Goal: Information Seeking & Learning: Learn about a topic

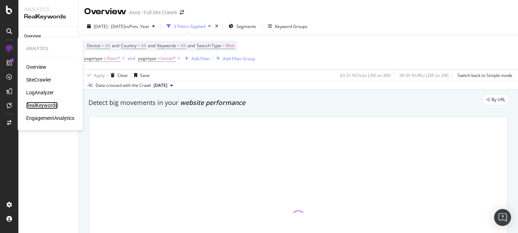
click at [42, 102] on div "RealKeywords" at bounding box center [42, 105] width 32 height 7
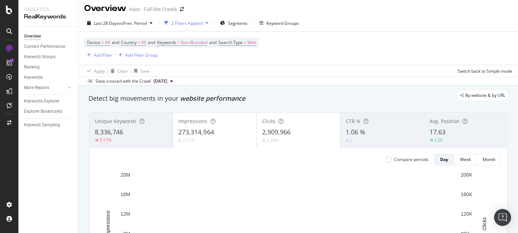
scroll to position [4, 0]
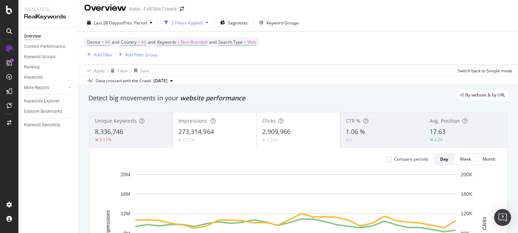
click at [434, 136] on div "2.26" at bounding box center [438, 139] width 8 height 6
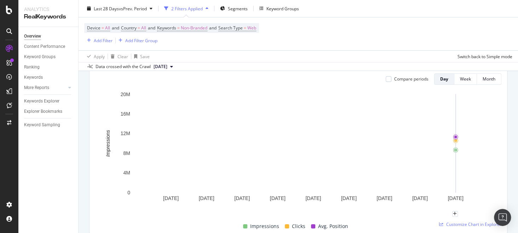
scroll to position [69, 0]
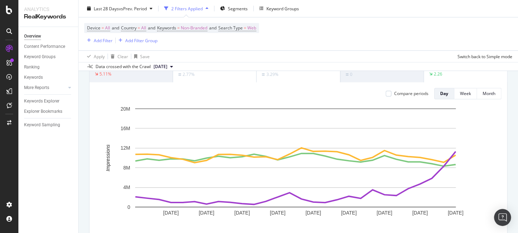
click at [141, 78] on div "Unique Keywords 8,336,746 5.11%" at bounding box center [131, 64] width 83 height 32
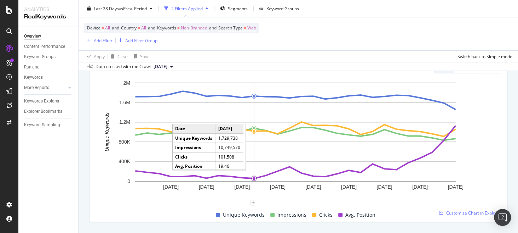
scroll to position [94, 0]
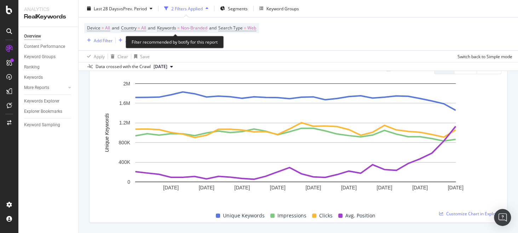
click at [190, 29] on span "Non-Branded" at bounding box center [194, 28] width 27 height 10
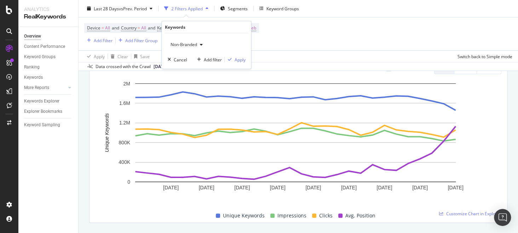
click at [191, 41] on span "Non-Branded" at bounding box center [181, 44] width 29 height 6
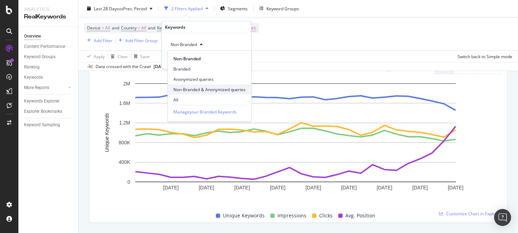
click at [200, 88] on span "Non-Branded & Anonymized queries" at bounding box center [209, 89] width 72 height 6
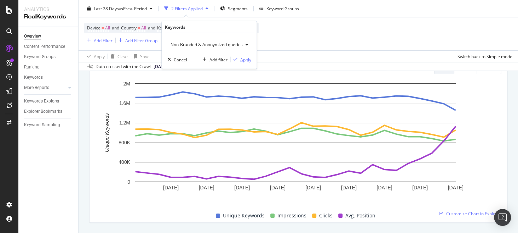
click at [243, 60] on div "Apply" at bounding box center [245, 59] width 11 height 6
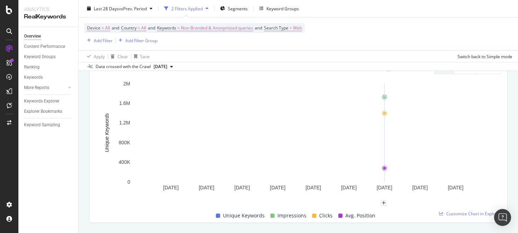
scroll to position [10, 0]
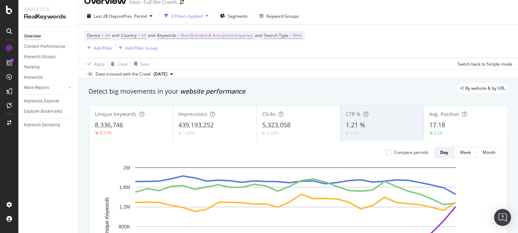
click at [369, 124] on div "1.21 %" at bounding box center [382, 124] width 73 height 9
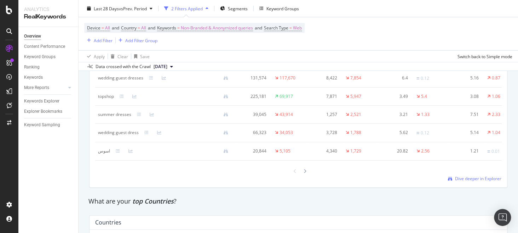
scroll to position [902, 0]
click at [459, 182] on span "Dive deeper in Explorer" at bounding box center [478, 179] width 46 height 6
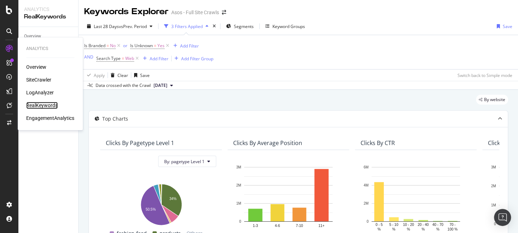
click at [52, 105] on div "RealKeywords" at bounding box center [42, 105] width 32 height 7
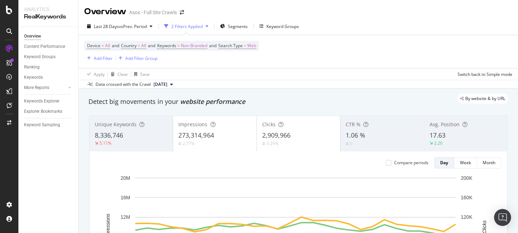
click at [442, 125] on span "Avg. Position" at bounding box center [445, 124] width 30 height 7
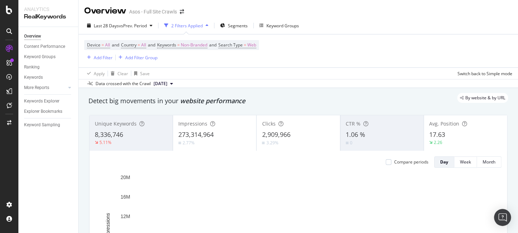
scroll to position [1, 0]
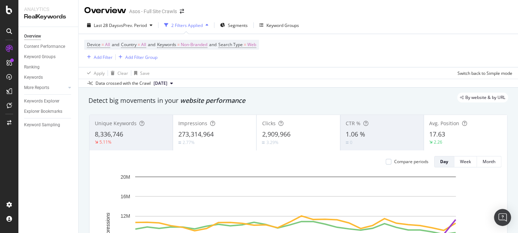
click at [450, 124] on span "Avg. Position" at bounding box center [444, 123] width 30 height 7
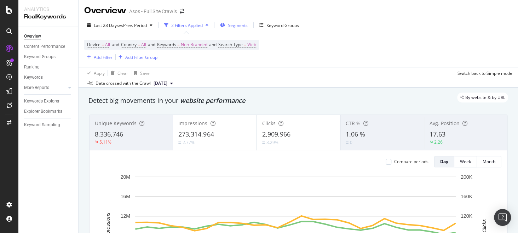
click at [241, 25] on span "Segments" at bounding box center [238, 25] width 20 height 6
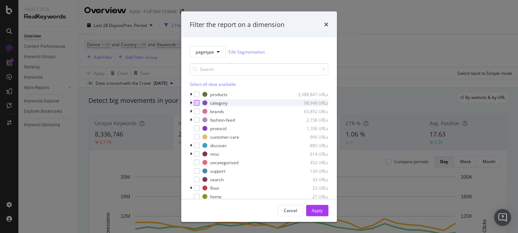
click at [195, 103] on div "modal" at bounding box center [197, 103] width 6 height 6
click at [320, 211] on div "Apply" at bounding box center [317, 210] width 11 height 6
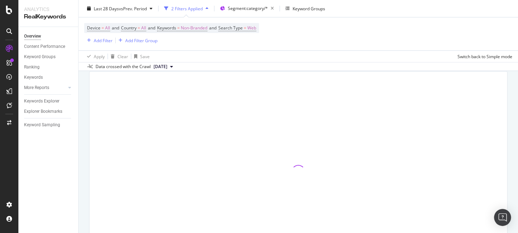
scroll to position [44, 0]
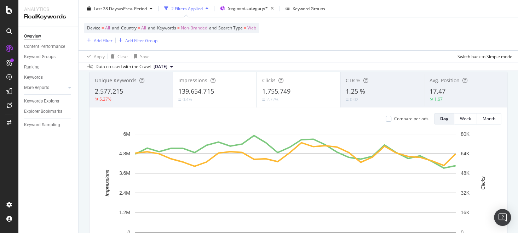
click at [125, 82] on span "Unique Keywords" at bounding box center [116, 80] width 42 height 7
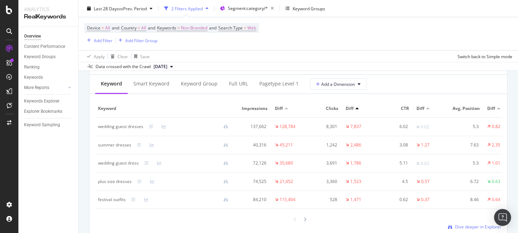
scroll to position [854, 0]
click at [286, 108] on div at bounding box center [287, 107] width 4 height 2
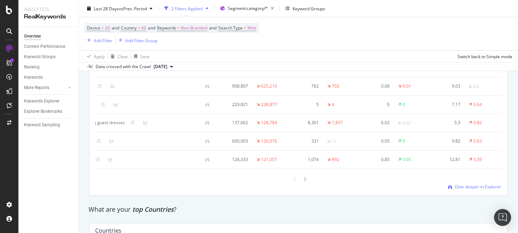
scroll to position [0, 0]
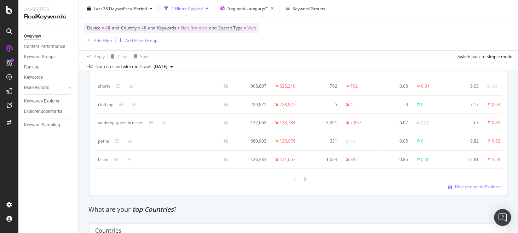
click at [304, 181] on icon at bounding box center [305, 179] width 3 height 4
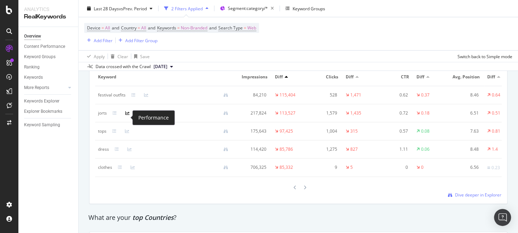
click at [127, 115] on icon at bounding box center [127, 113] width 4 height 4
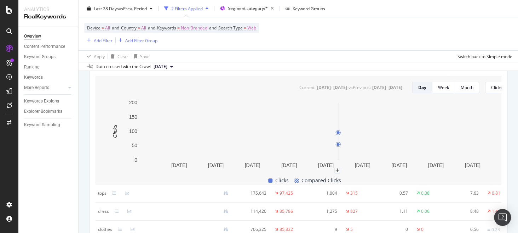
scroll to position [925, 0]
